Goal: Task Accomplishment & Management: Manage account settings

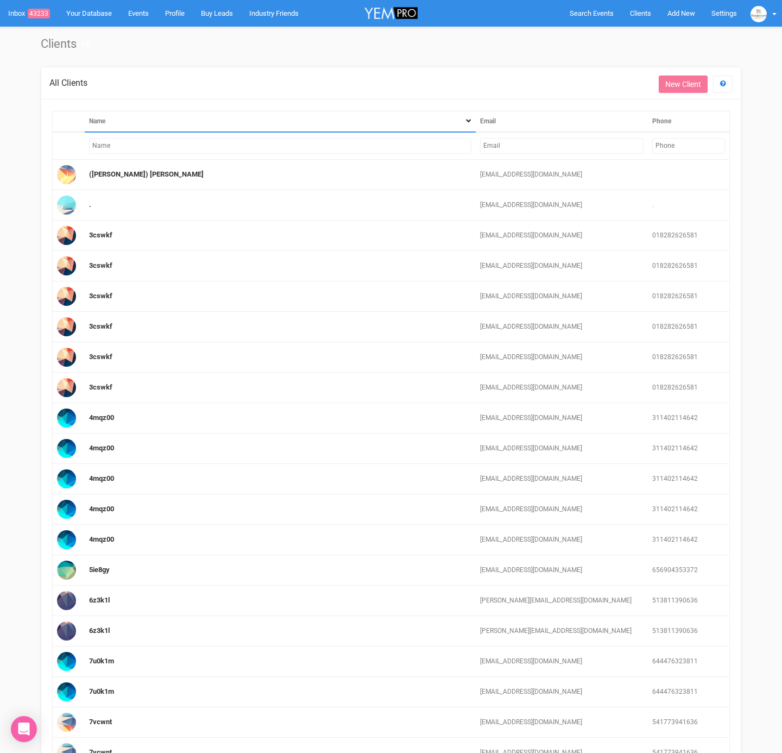
click at [548, 142] on input "text" at bounding box center [561, 146] width 163 height 16
paste input "[EMAIL_ADDRESS][DOMAIN_NAME]"
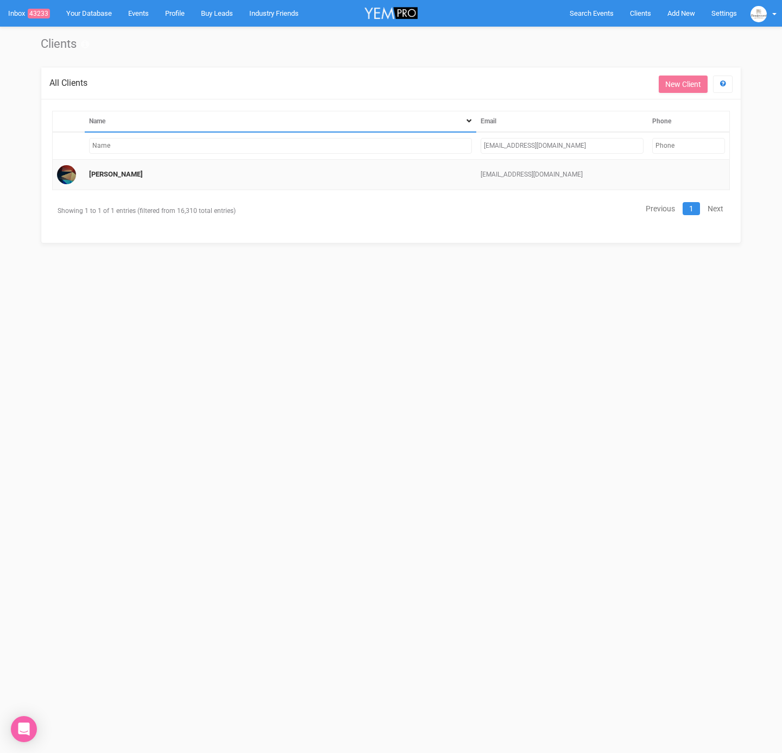
type input "[EMAIL_ADDRESS][DOMAIN_NAME]"
click at [86, 179] on td "[PERSON_NAME]" at bounding box center [281, 175] width 392 height 30
click at [92, 174] on link "[PERSON_NAME]" at bounding box center [116, 174] width 54 height 8
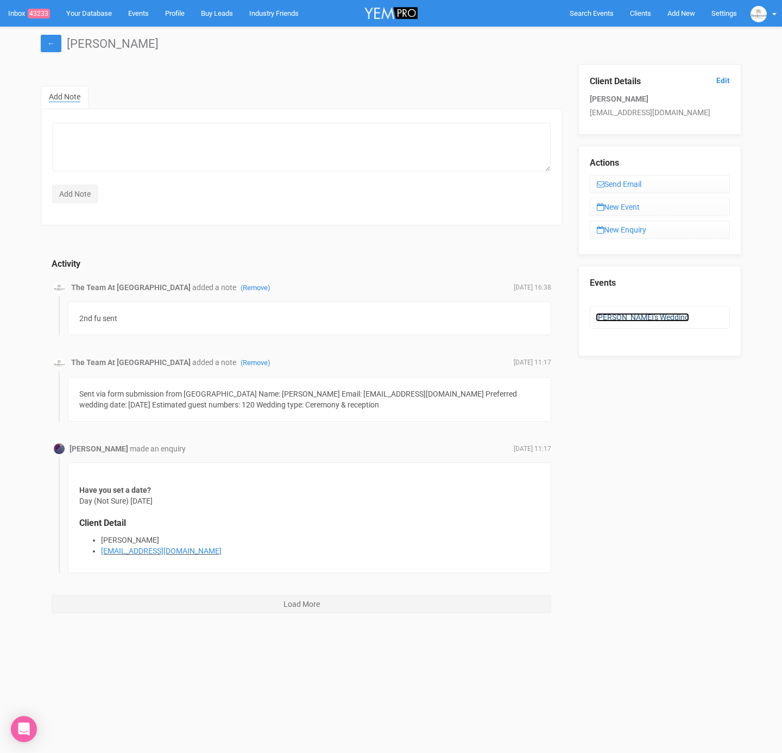
click at [614, 313] on link "[PERSON_NAME]'s Wedding" at bounding box center [642, 317] width 93 height 9
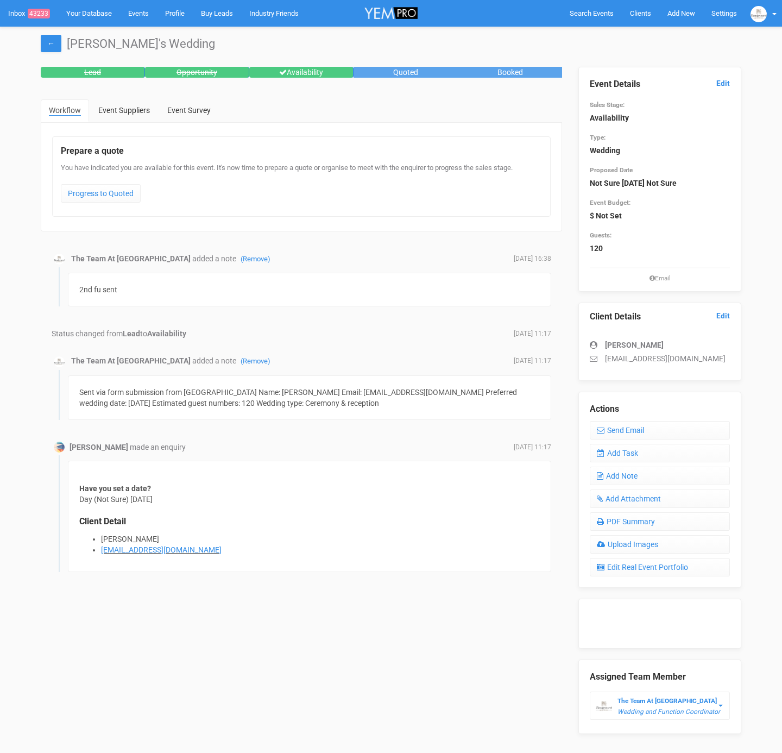
click at [627, 313] on legend "Client Details Edit" at bounding box center [660, 317] width 140 height 12
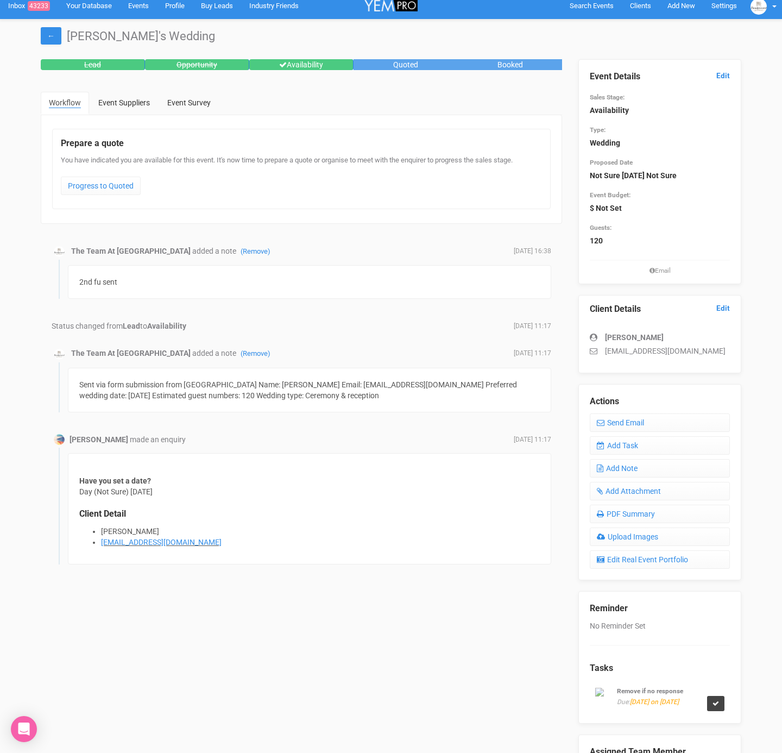
click at [717, 707] on icon at bounding box center [715, 703] width 7 height 7
click at [644, 685] on link "Cancel" at bounding box center [645, 682] width 32 height 16
click at [716, 705] on icon at bounding box center [715, 703] width 7 height 7
click at [698, 683] on link "Confirm" at bounding box center [684, 682] width 34 height 15
click at [644, 468] on link "Add Note" at bounding box center [660, 468] width 140 height 18
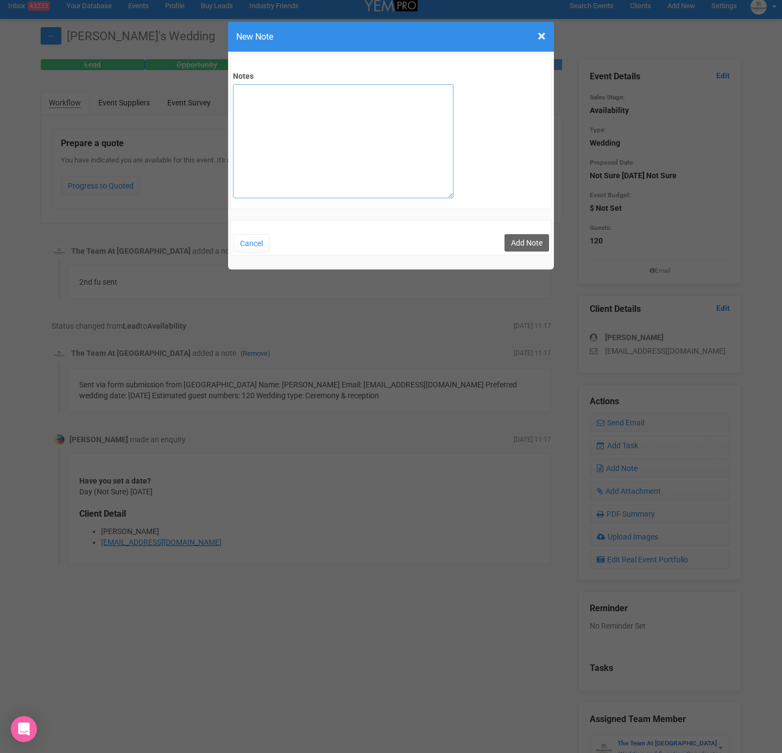
click at [408, 108] on textarea "Notes" at bounding box center [343, 141] width 220 height 114
type textarea "Still considering. email received 20/8"
click at [528, 239] on button "Add Note" at bounding box center [526, 242] width 45 height 17
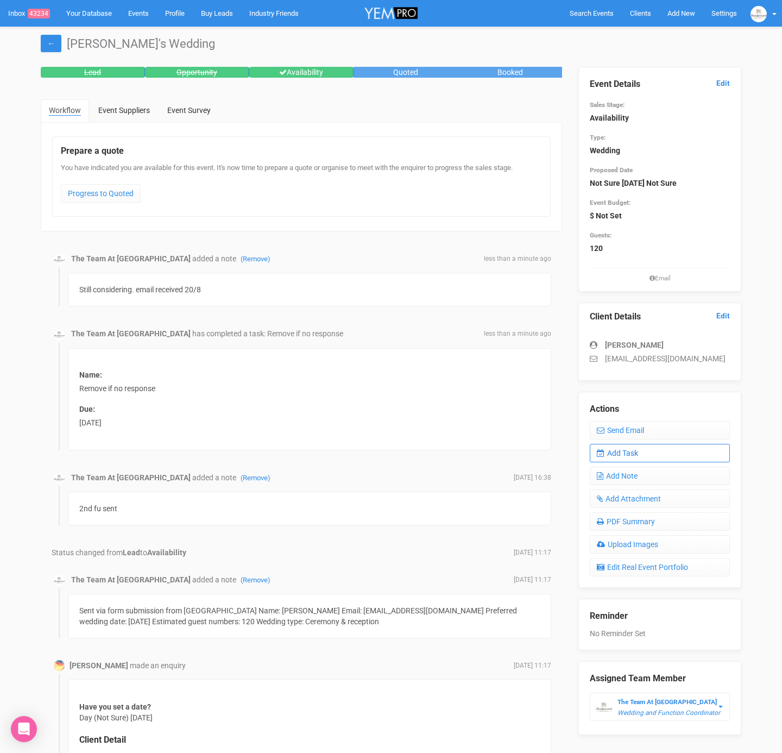
click at [625, 456] on link "Add Task" at bounding box center [660, 453] width 140 height 18
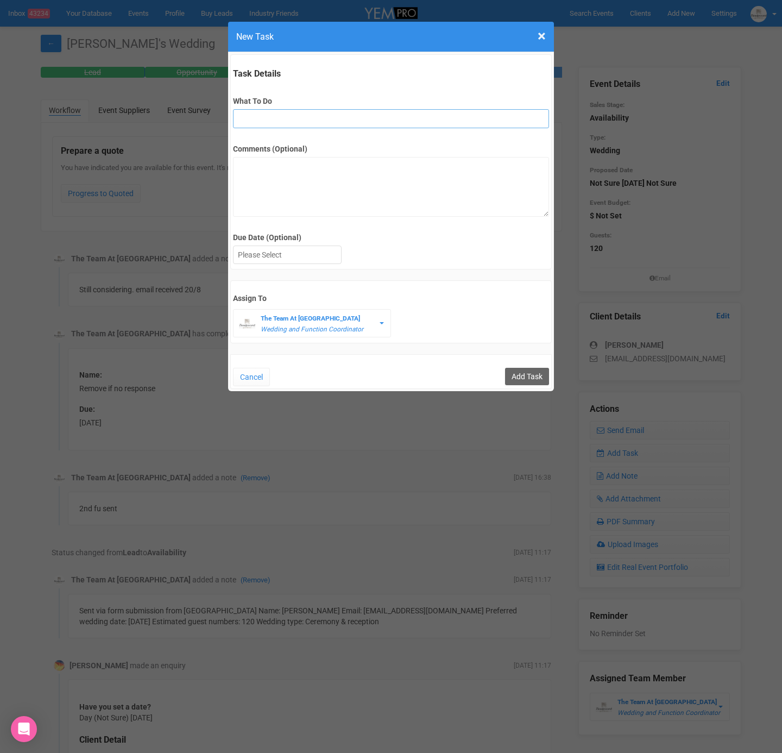
click at [300, 120] on input "What To Do" at bounding box center [391, 118] width 316 height 19
type input "FU"
click at [258, 188] on textarea "Comments (Optional)" at bounding box center [391, 187] width 316 height 60
click at [304, 257] on div at bounding box center [288, 255] width 108 height 18
click at [525, 376] on input "Add Task" at bounding box center [527, 376] width 44 height 17
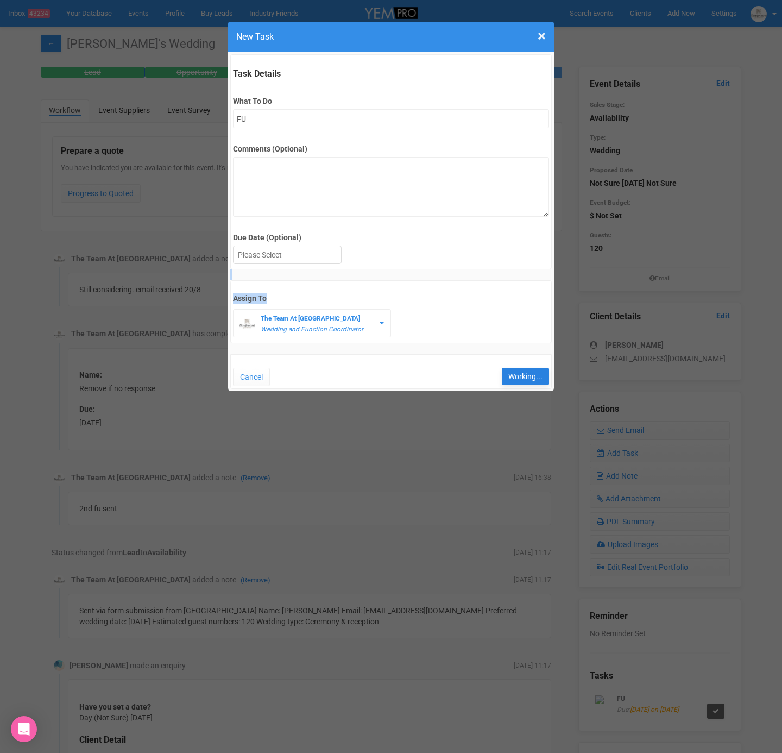
type input "Save"
